Goal: Task Accomplishment & Management: Manage account settings

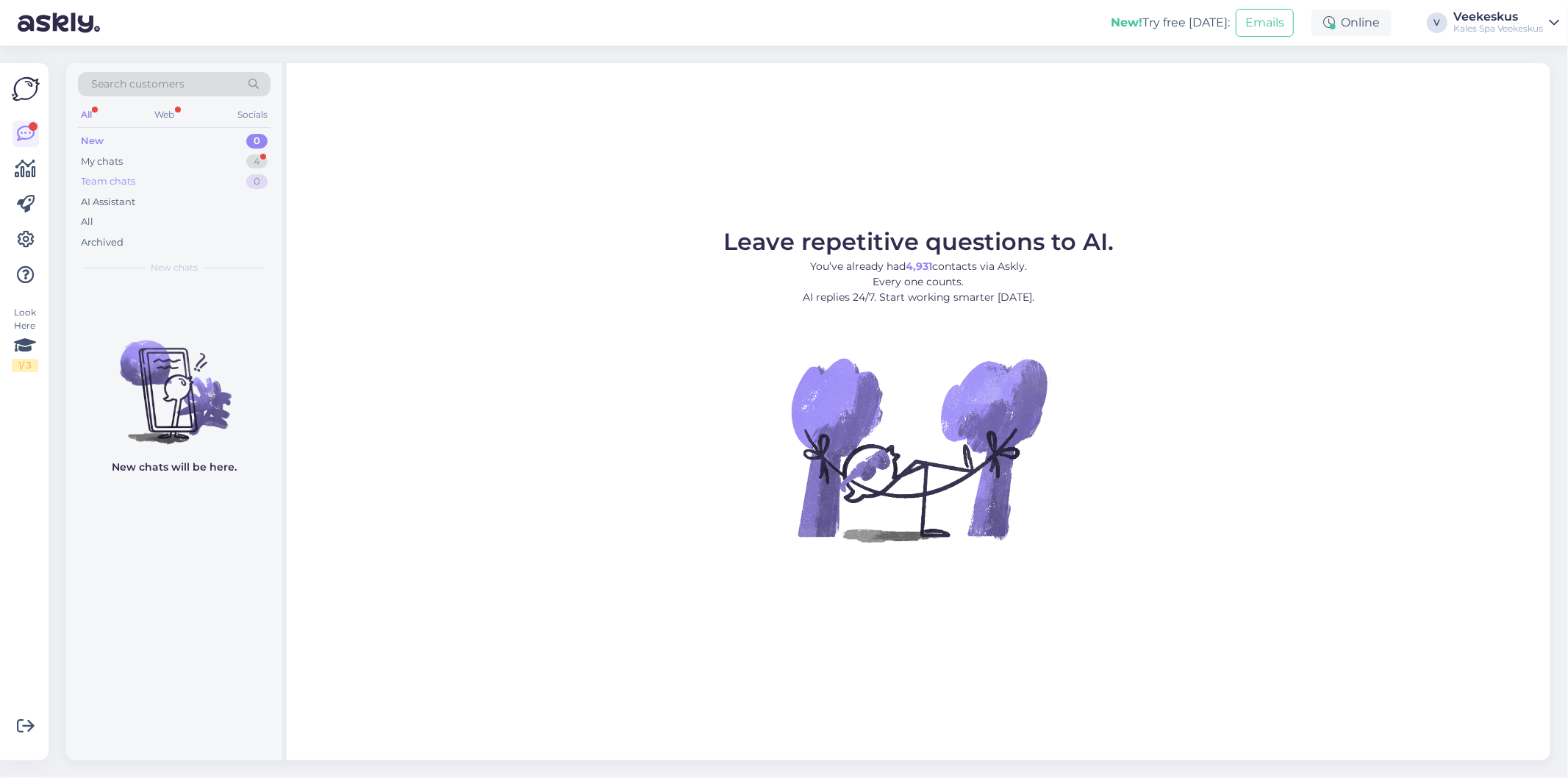
click at [111, 178] on div "Team chats" at bounding box center [107, 182] width 55 height 15
click at [187, 157] on div "My chats 4" at bounding box center [175, 162] width 193 height 21
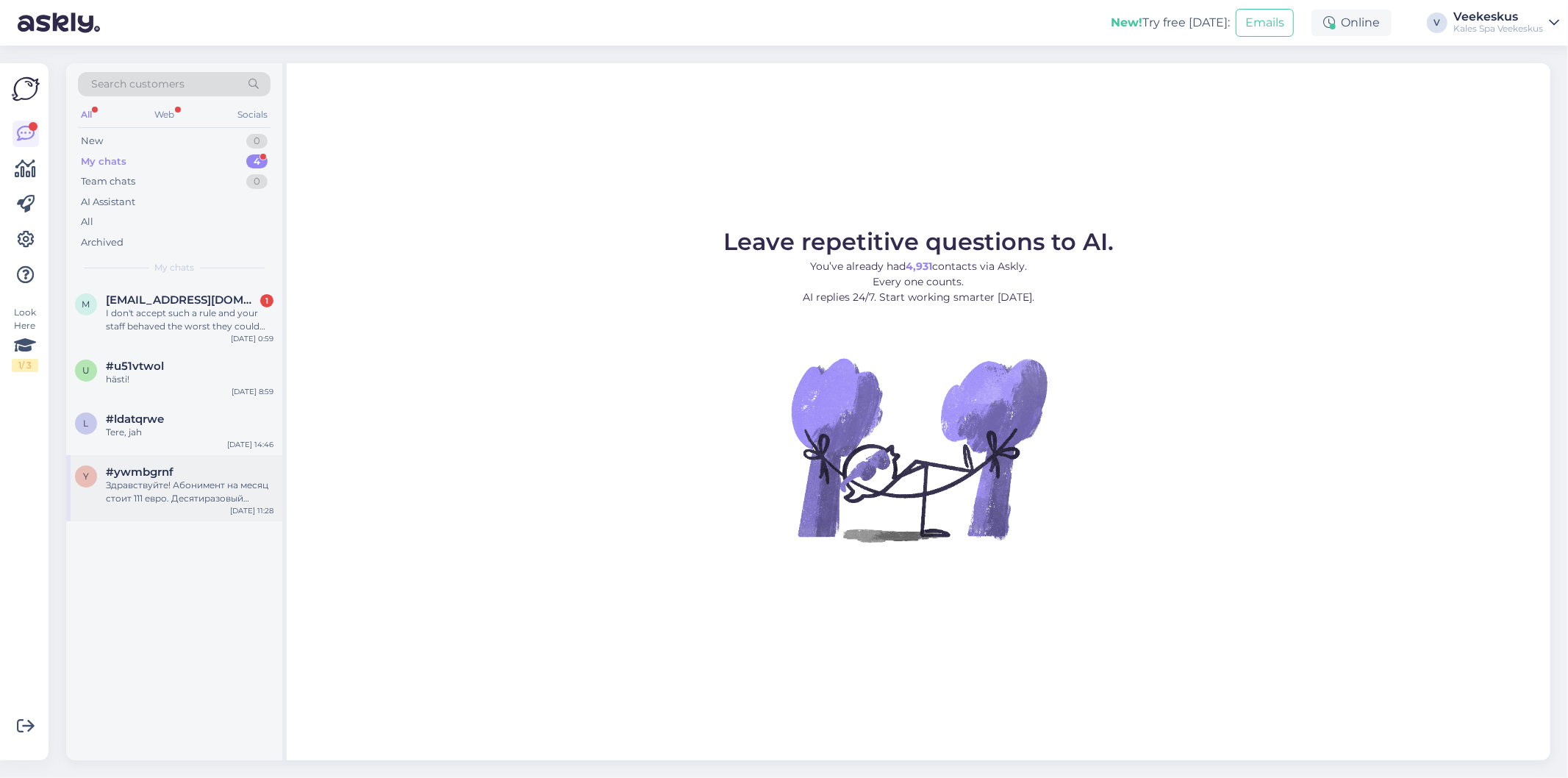
click at [179, 489] on div "Здравствуйте! Абонимент на месяц стоит 111 евро. Десятиразовый абонимент стоит …" at bounding box center [190, 491] width 168 height 27
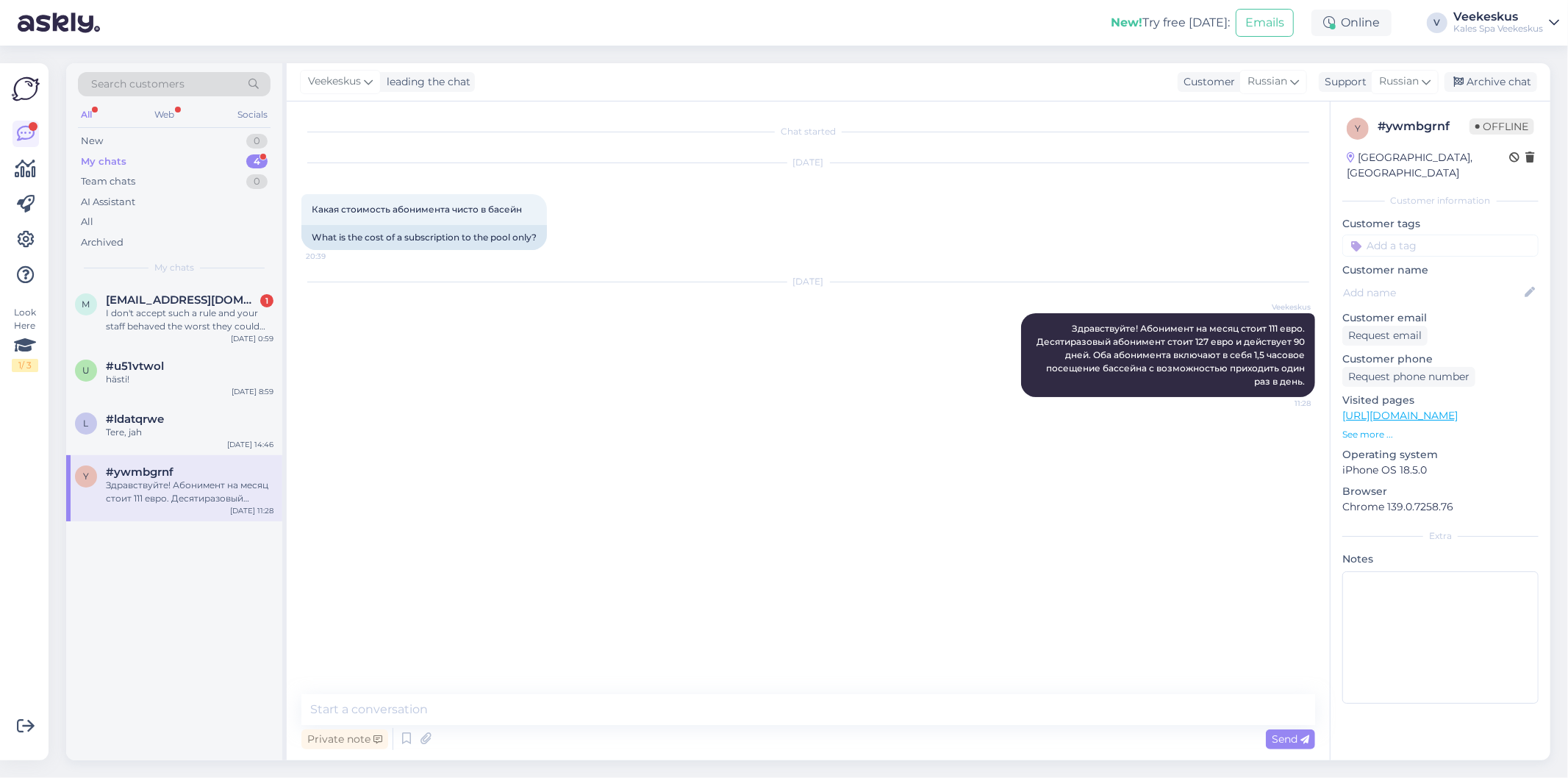
click at [1489, 76] on div "Archive chat" at bounding box center [1491, 82] width 92 height 20
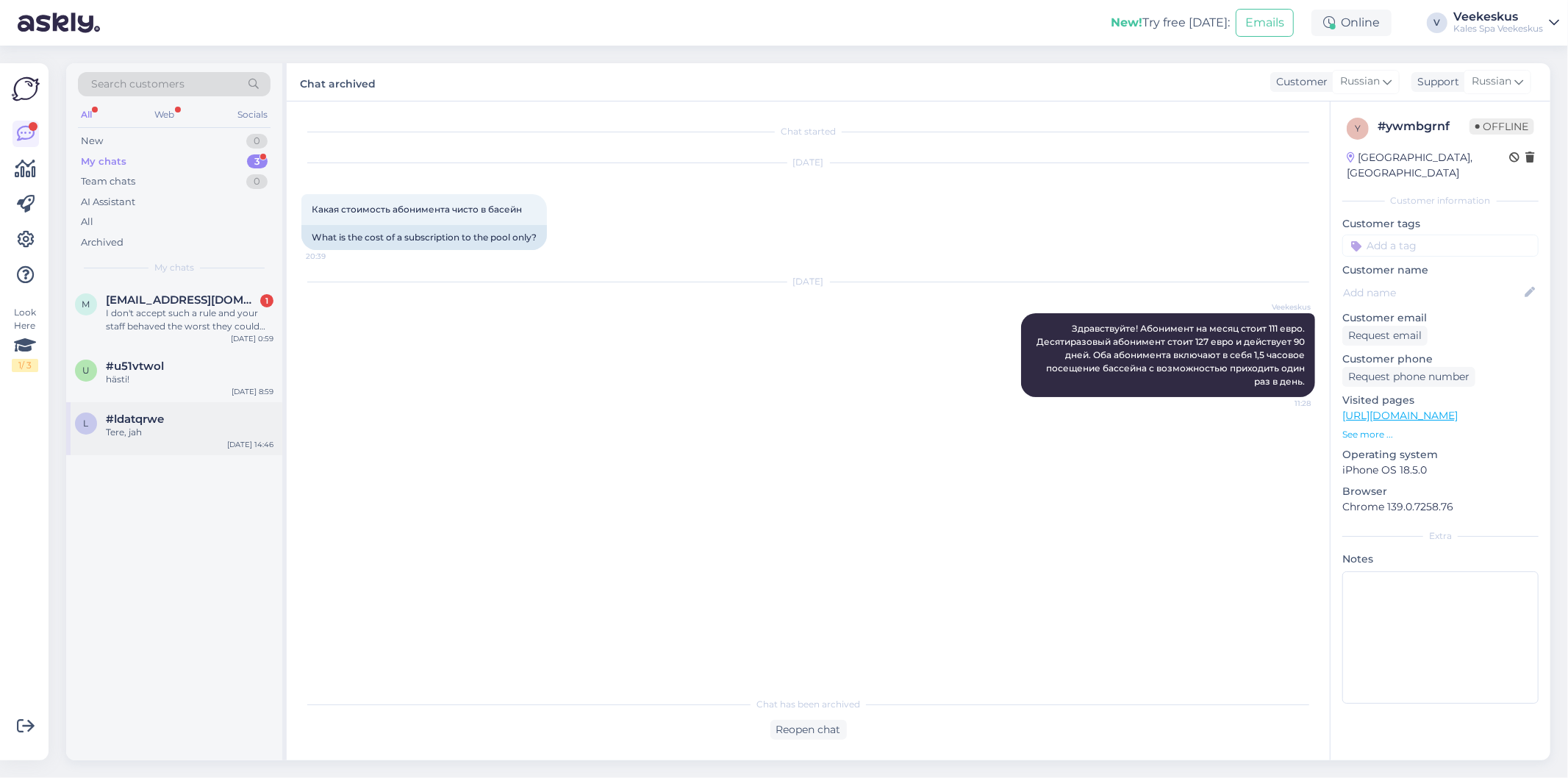
click at [208, 430] on div "Tere, jah" at bounding box center [190, 432] width 168 height 13
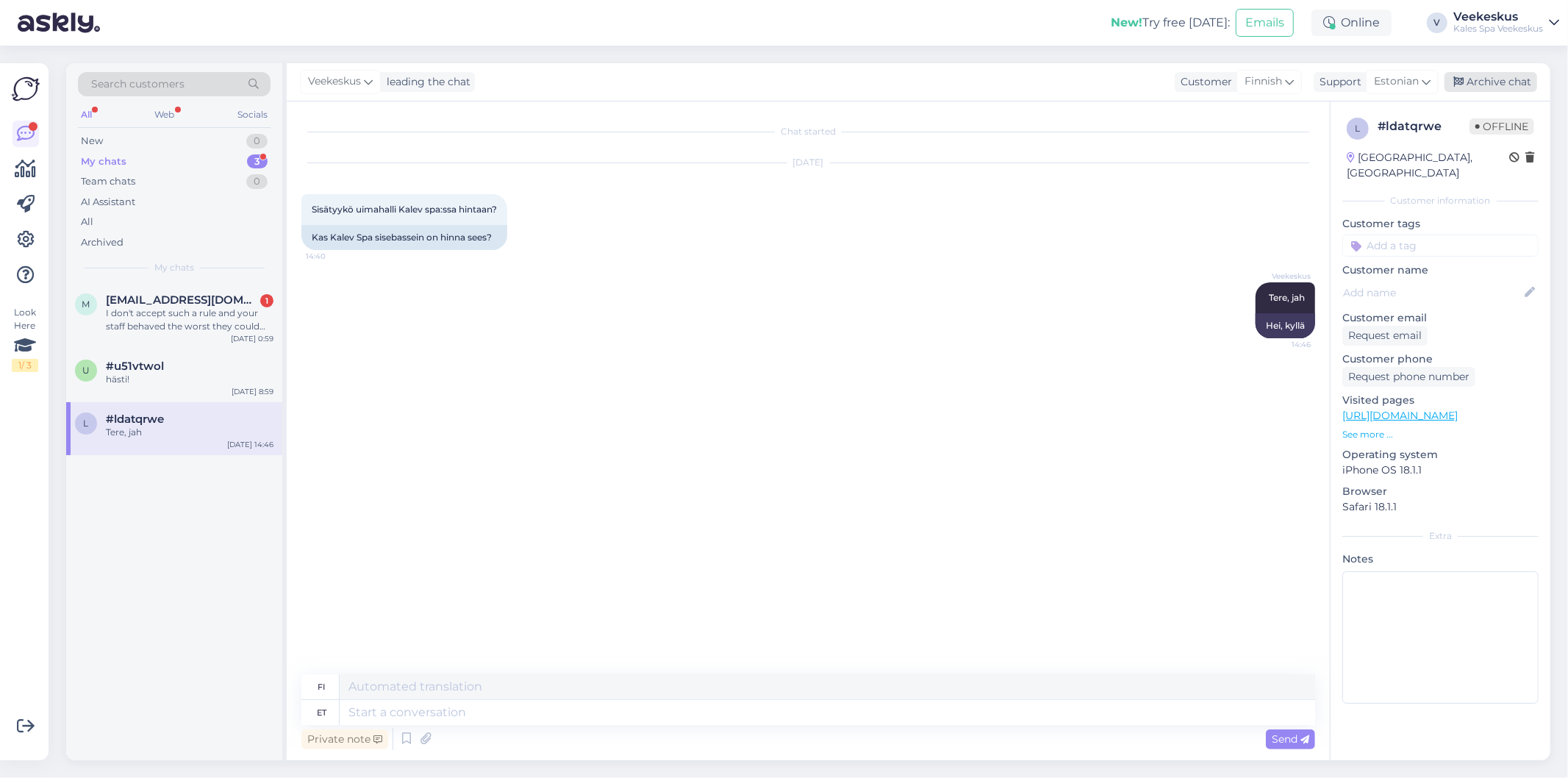
click at [1502, 83] on div "Archive chat" at bounding box center [1491, 82] width 92 height 20
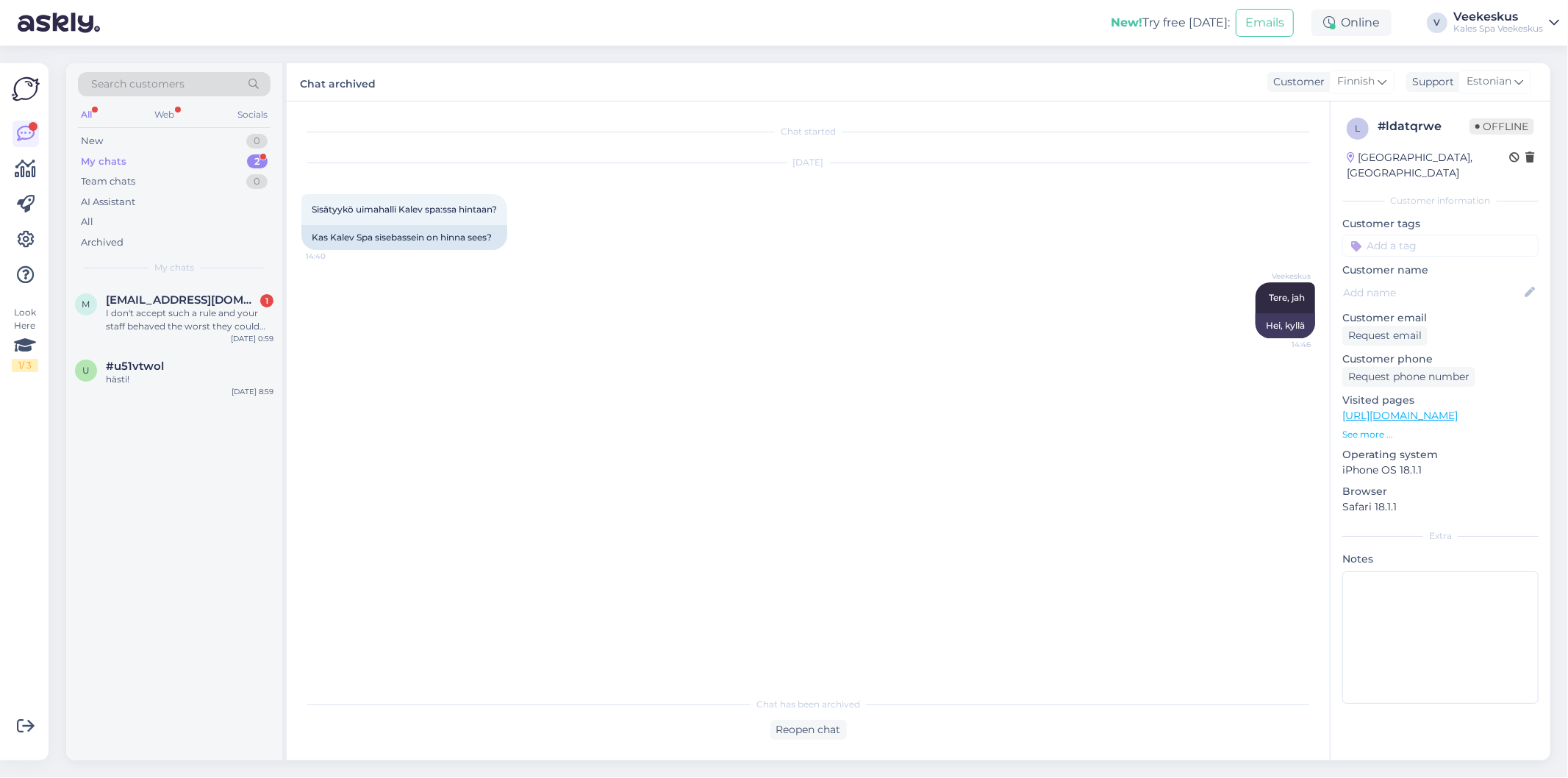
click at [196, 373] on div "hästi!" at bounding box center [190, 379] width 168 height 13
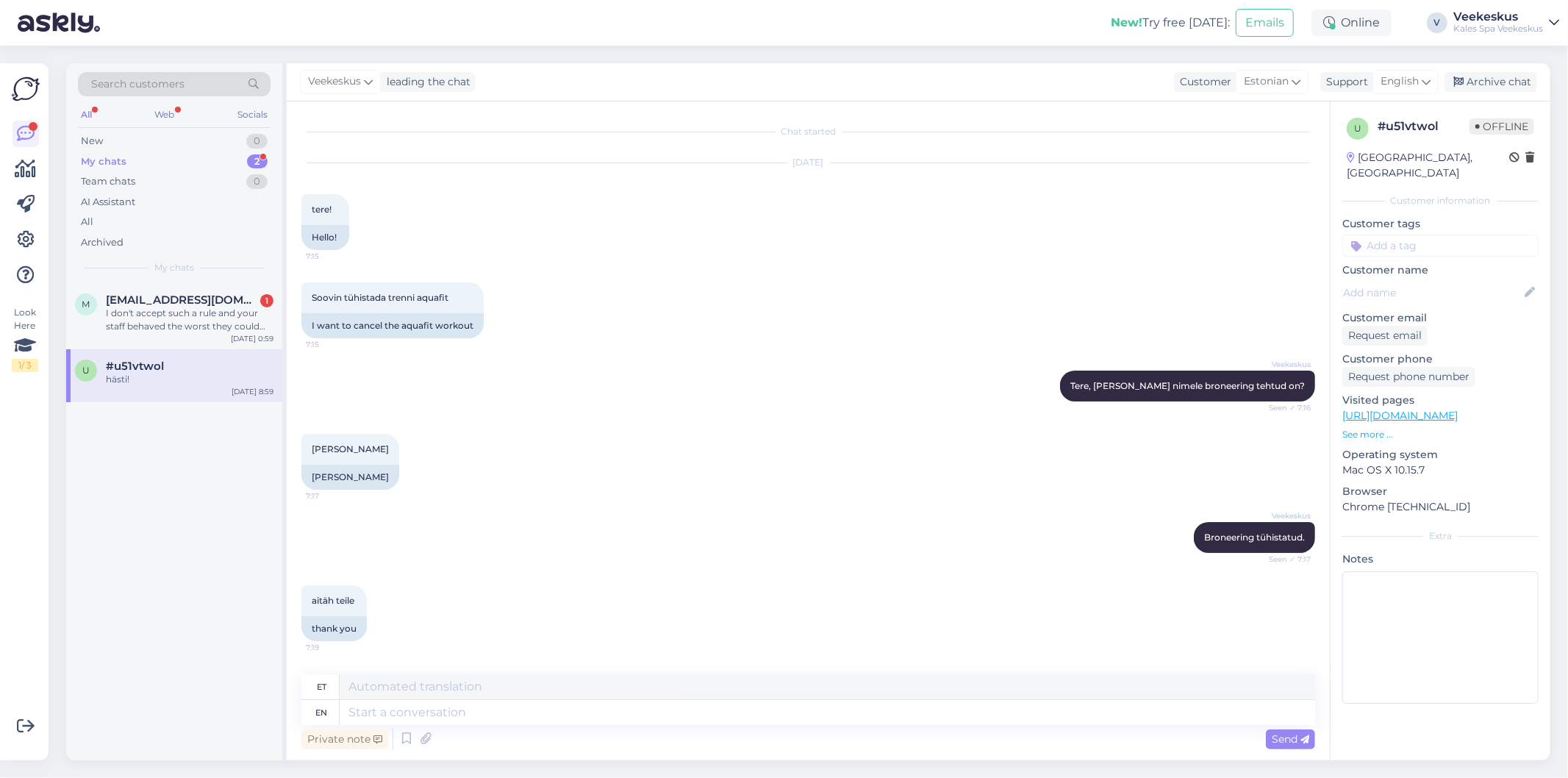
scroll to position [1026, 0]
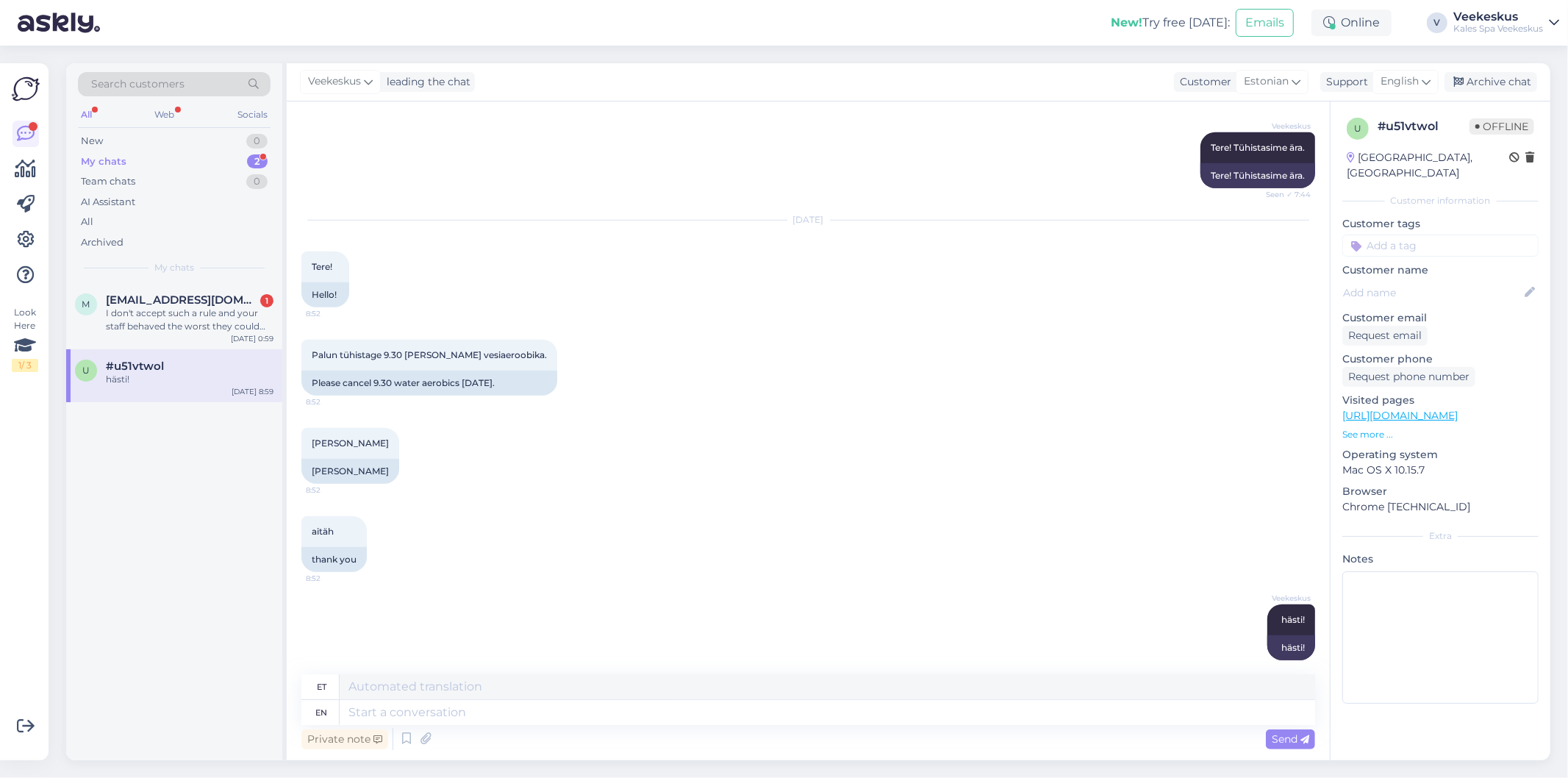
click at [1497, 78] on div "Archive chat" at bounding box center [1491, 82] width 92 height 20
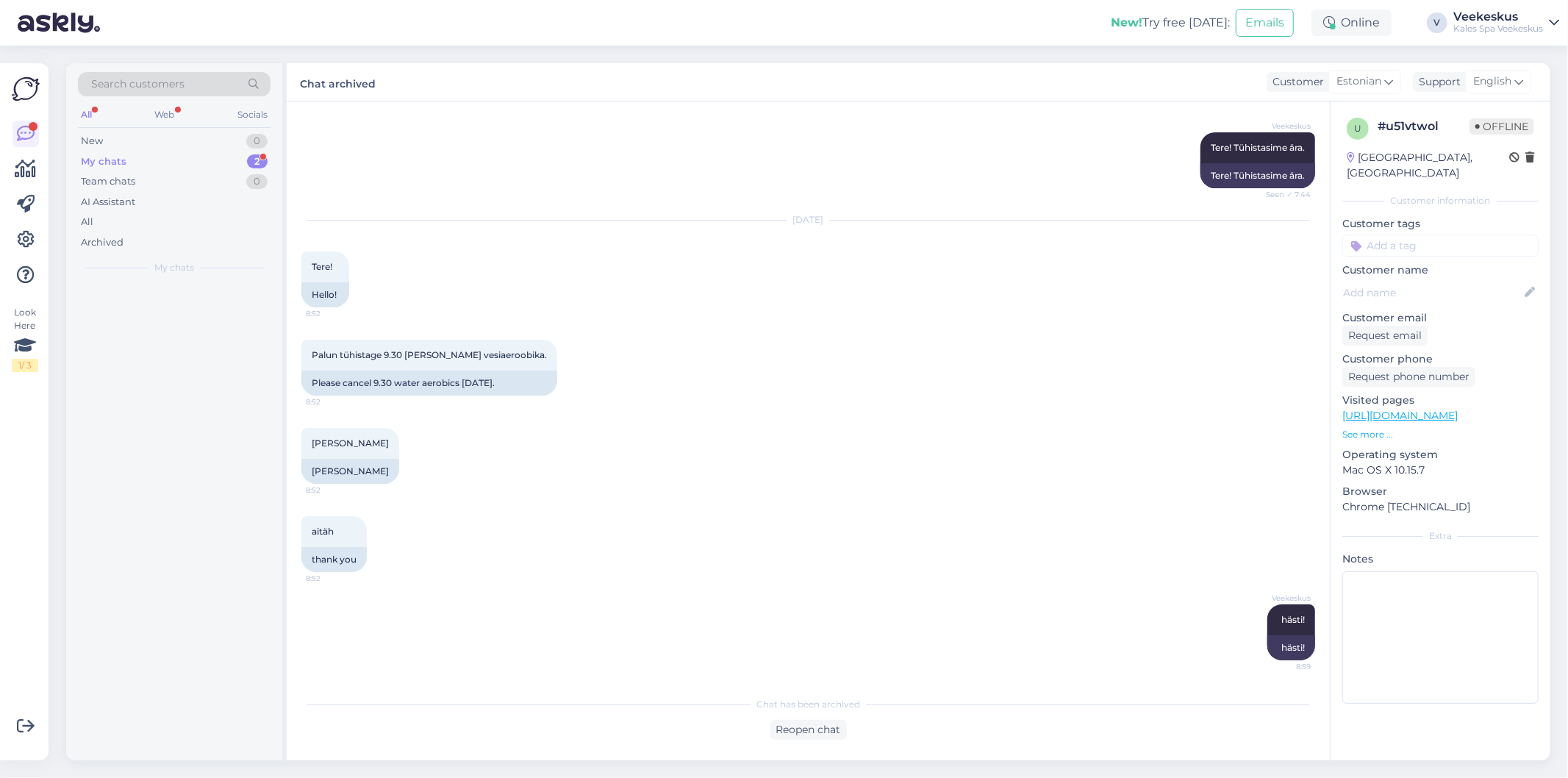
scroll to position [1011, 0]
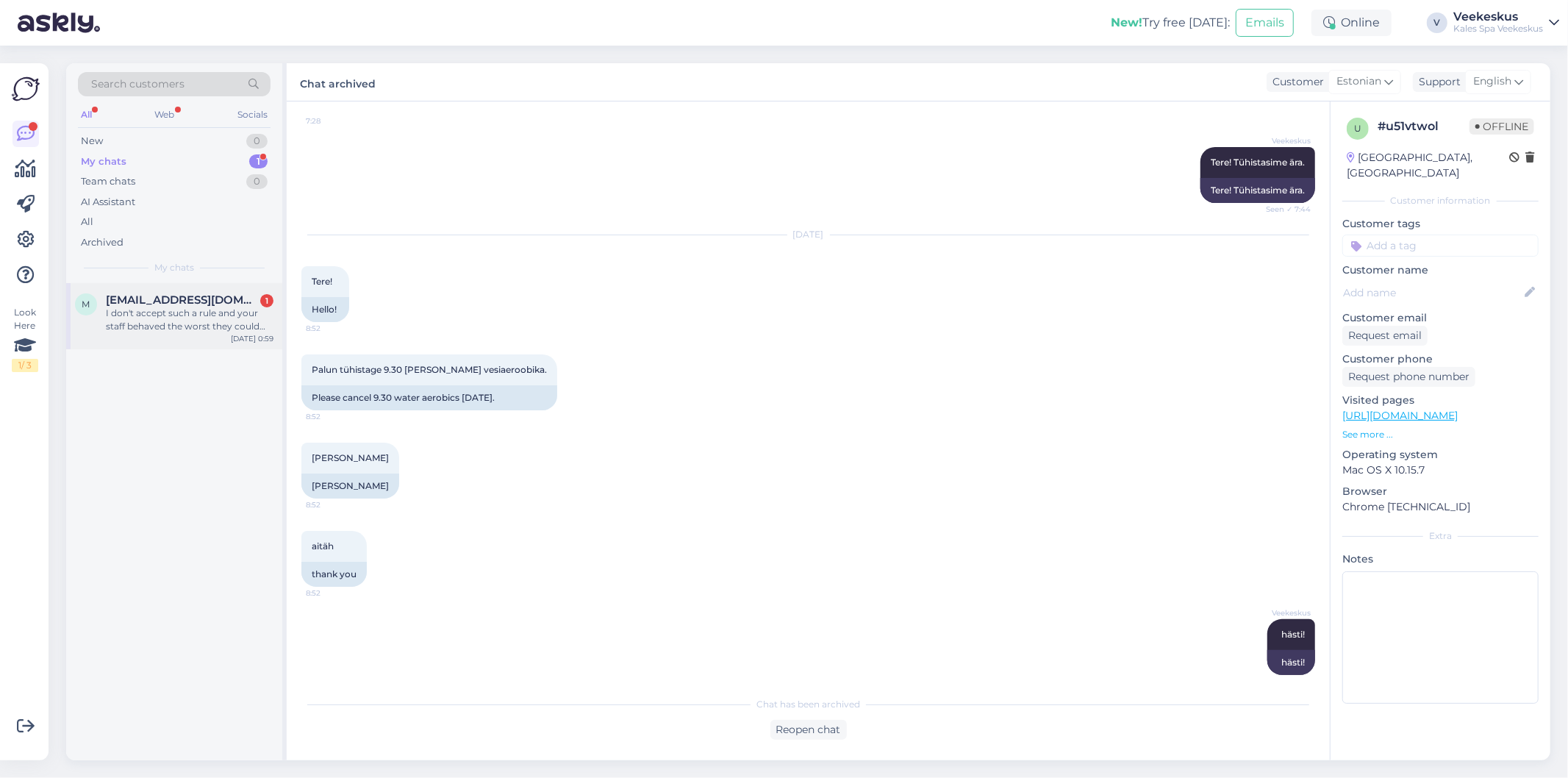
click at [204, 327] on div "I don't accept such a rule and your staff behaved the worst they could with a c…" at bounding box center [190, 320] width 168 height 27
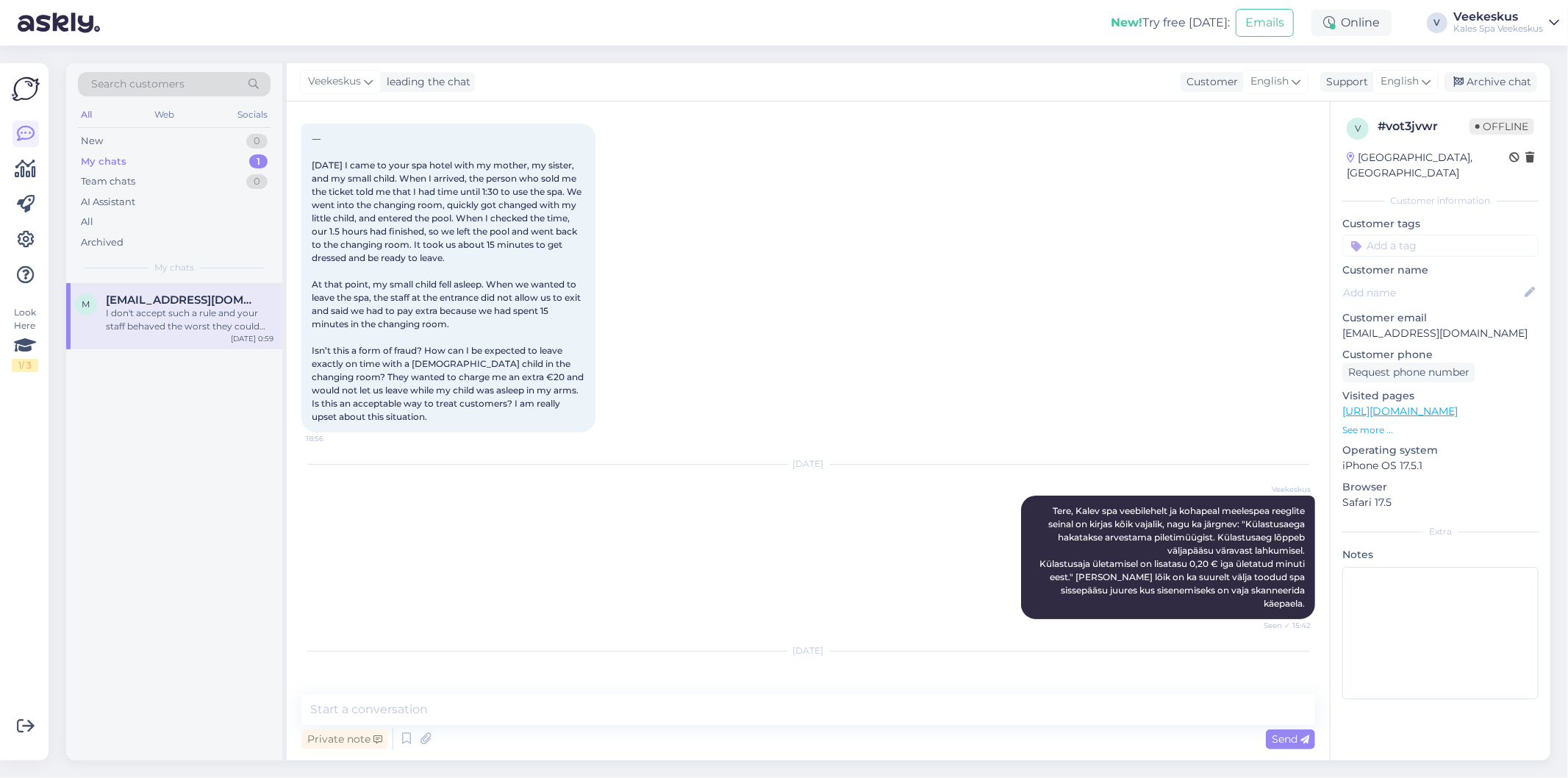
scroll to position [73, 0]
